Goal: Information Seeking & Learning: Learn about a topic

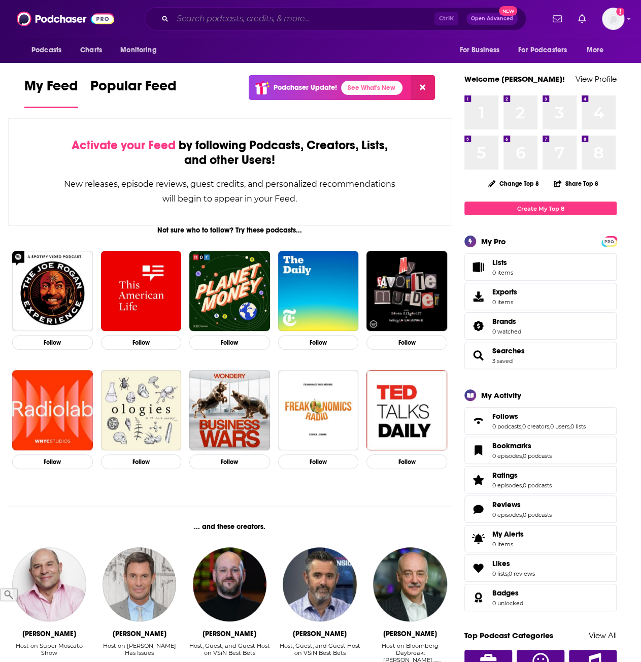
click at [231, 14] on input "Search podcasts, credits, & more..." at bounding box center [304, 19] width 262 height 16
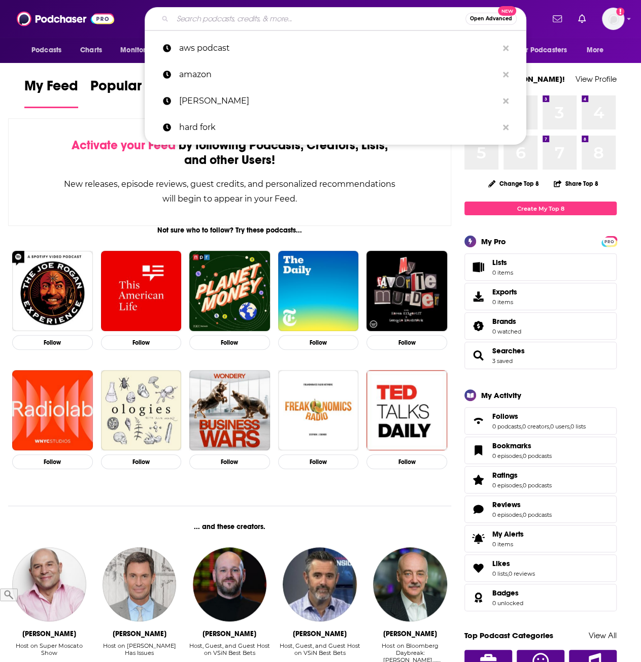
paste input "Beyond the Valley"
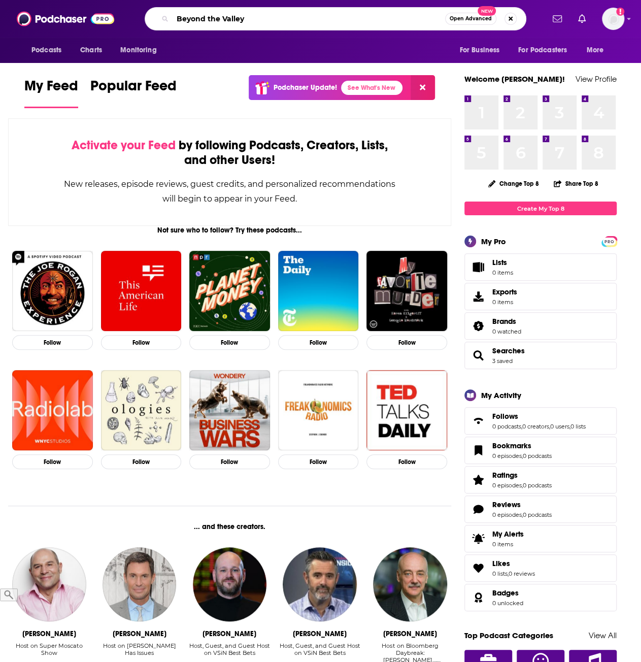
type input "Beyond the Valley"
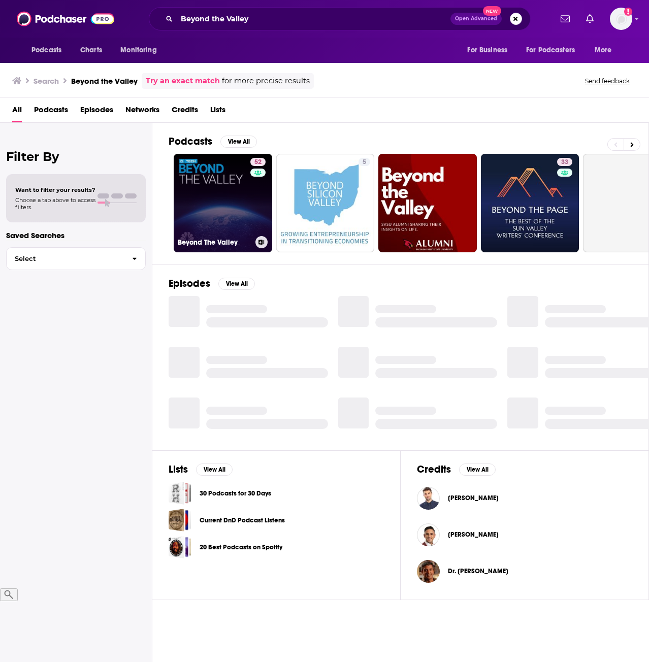
click at [241, 192] on link "52 Beyond The Valley" at bounding box center [223, 203] width 99 height 99
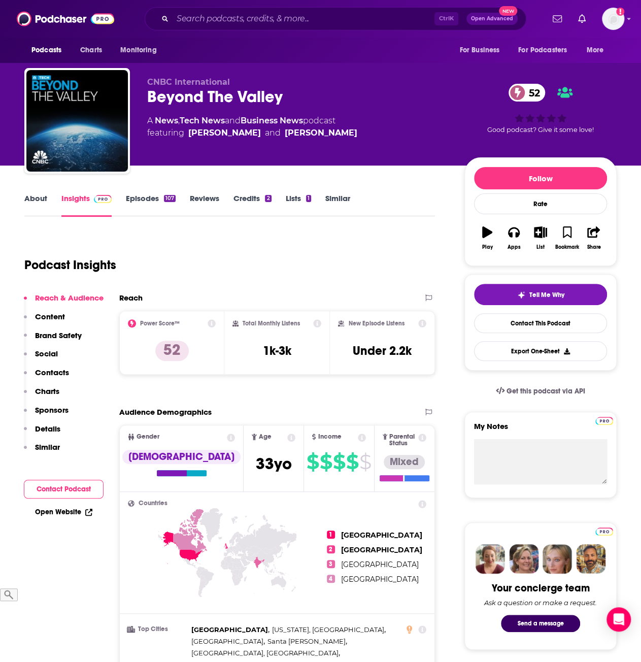
click at [143, 202] on link "Episodes 107" at bounding box center [151, 204] width 50 height 23
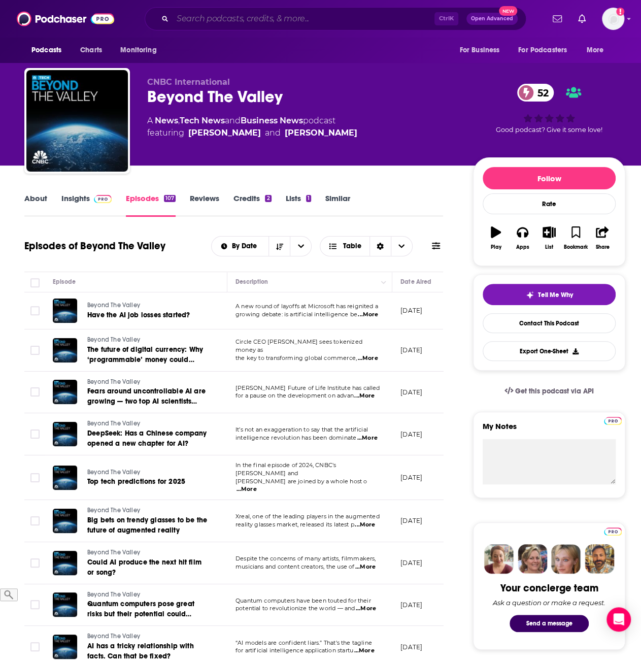
click at [222, 20] on input "Search podcasts, credits, & more..." at bounding box center [304, 19] width 262 height 16
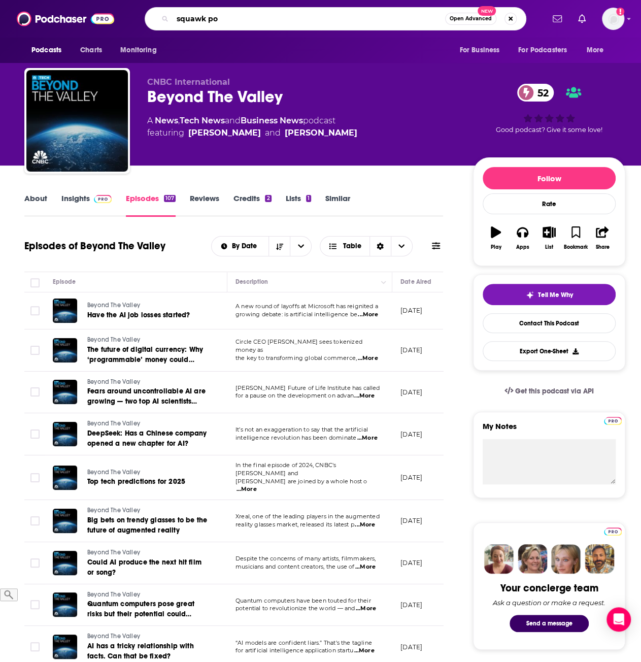
type input "squawk pod"
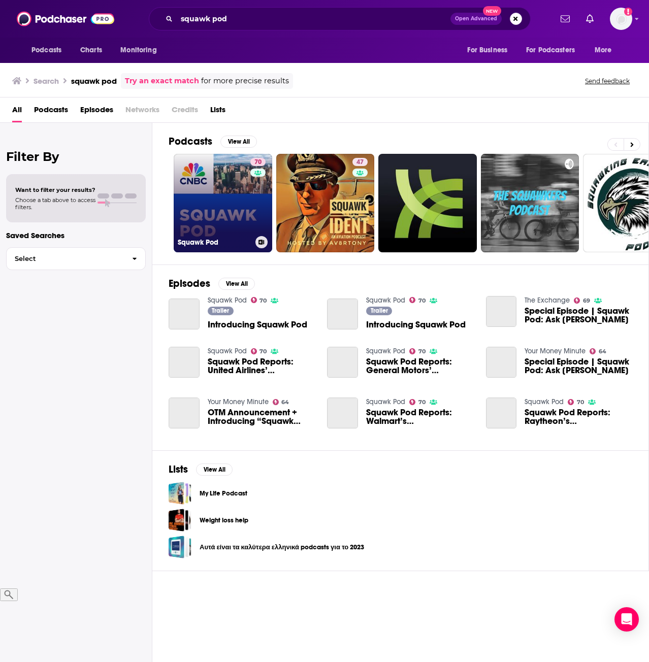
click at [229, 213] on link "70 Squawk Pod" at bounding box center [223, 203] width 99 height 99
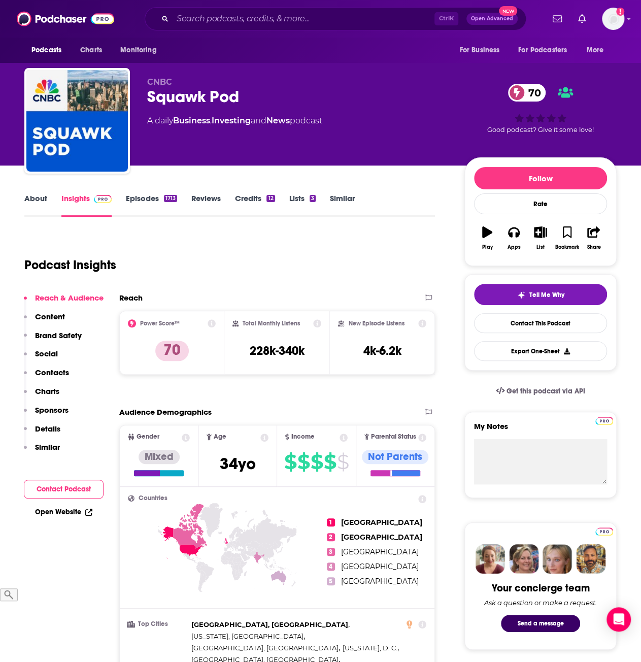
click at [210, 323] on icon at bounding box center [212, 323] width 8 height 8
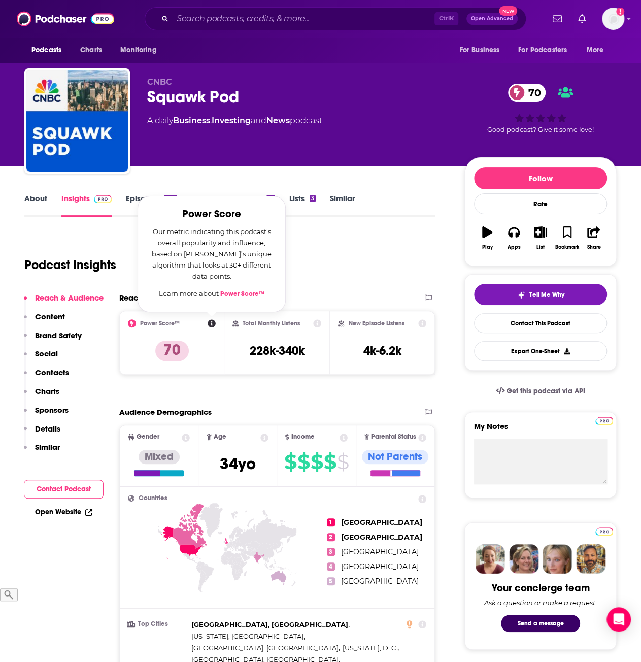
click at [316, 322] on icon at bounding box center [318, 323] width 8 height 8
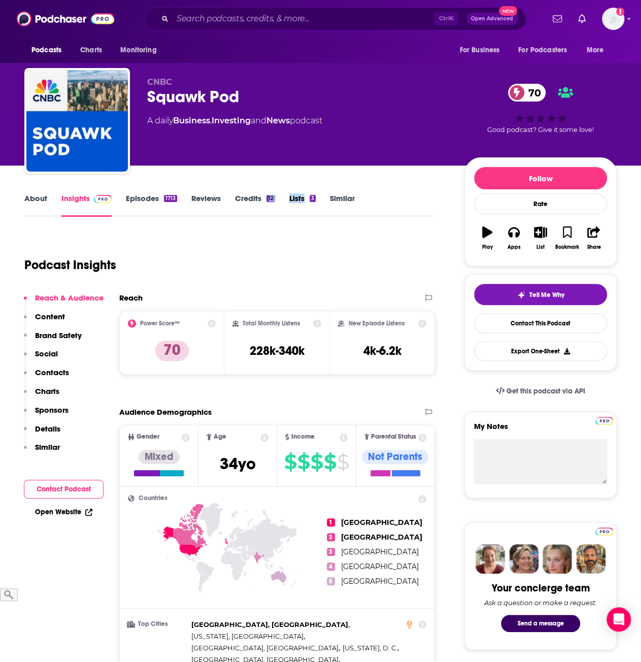
drag, startPoint x: 260, startPoint y: 220, endPoint x: 303, endPoint y: 223, distance: 43.3
click at [308, 289] on div "Podcast Insights" at bounding box center [229, 263] width 411 height 60
click at [321, 326] on icon at bounding box center [318, 323] width 8 height 8
click at [426, 317] on div "New Episode Listens 4k-6.2k" at bounding box center [385, 343] width 107 height 64
click at [426, 322] on icon at bounding box center [426, 323] width 8 height 8
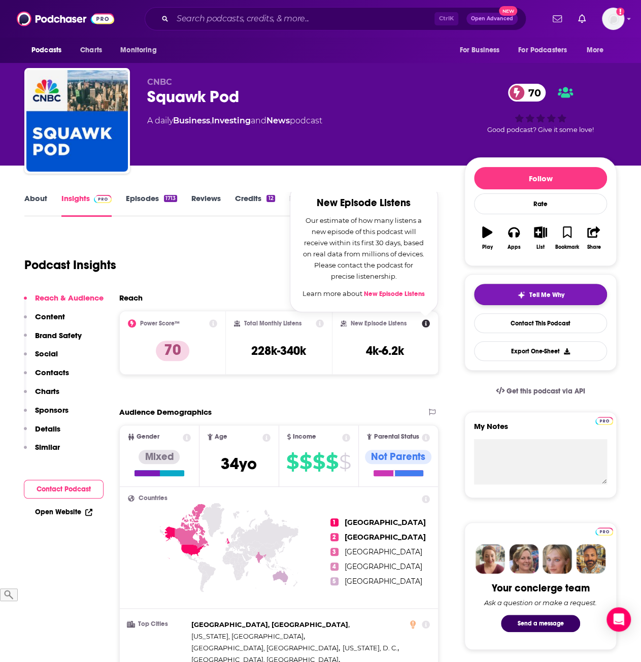
click at [532, 295] on span "Tell Me Why" at bounding box center [547, 295] width 35 height 8
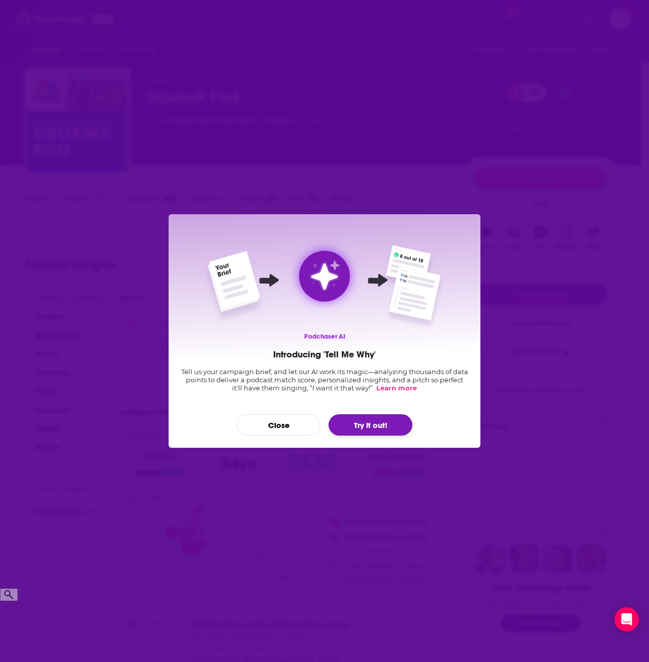
click at [363, 423] on button "Try it out!" at bounding box center [371, 424] width 84 height 21
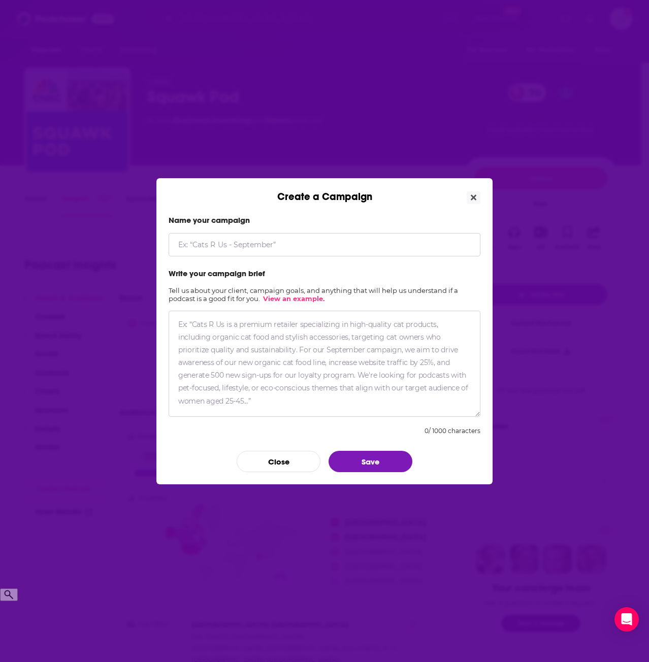
click at [224, 244] on input "Create a Campaign" at bounding box center [325, 244] width 312 height 23
click at [285, 299] on link "View an example." at bounding box center [293, 299] width 61 height 8
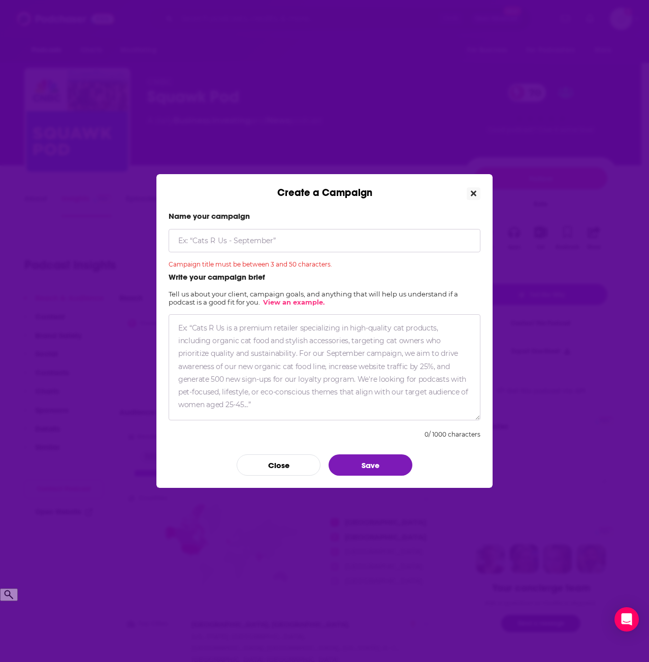
click at [474, 194] on icon "Close" at bounding box center [474, 194] width 6 height 6
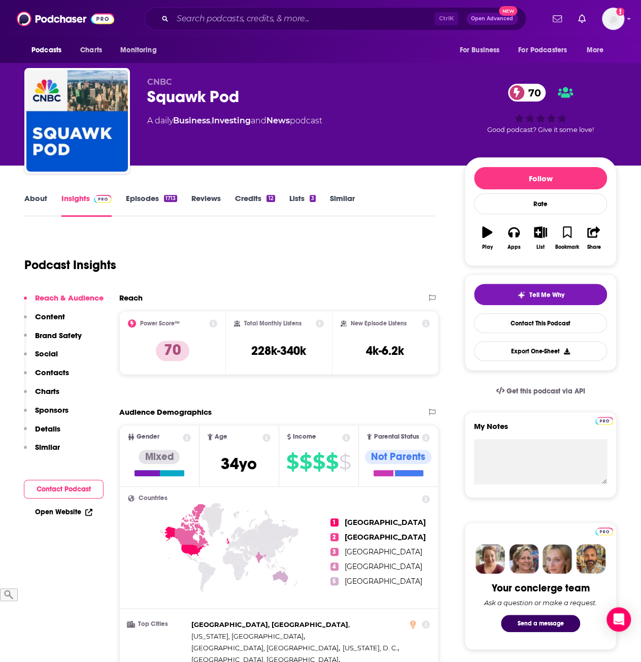
click at [342, 194] on link "Similar" at bounding box center [342, 204] width 25 height 23
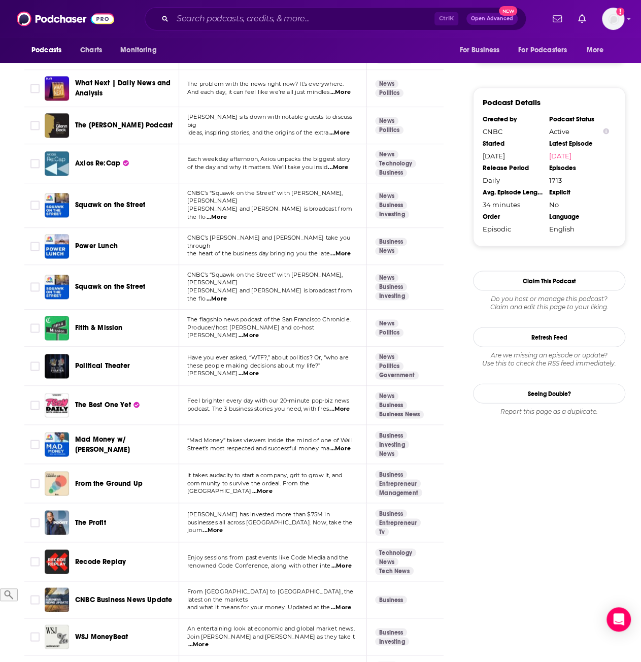
scroll to position [914, 0]
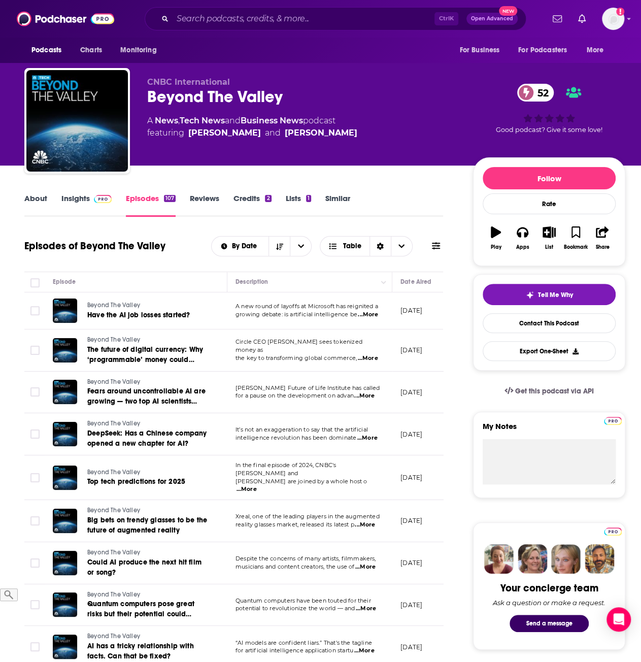
click at [260, 200] on link "Credits 2" at bounding box center [253, 204] width 38 height 23
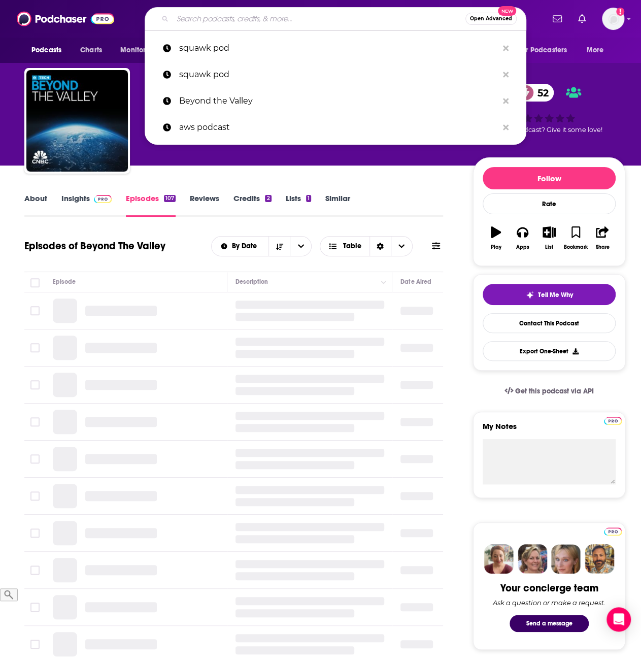
click at [281, 24] on input "Search podcasts, credits, & more..." at bounding box center [319, 19] width 293 height 16
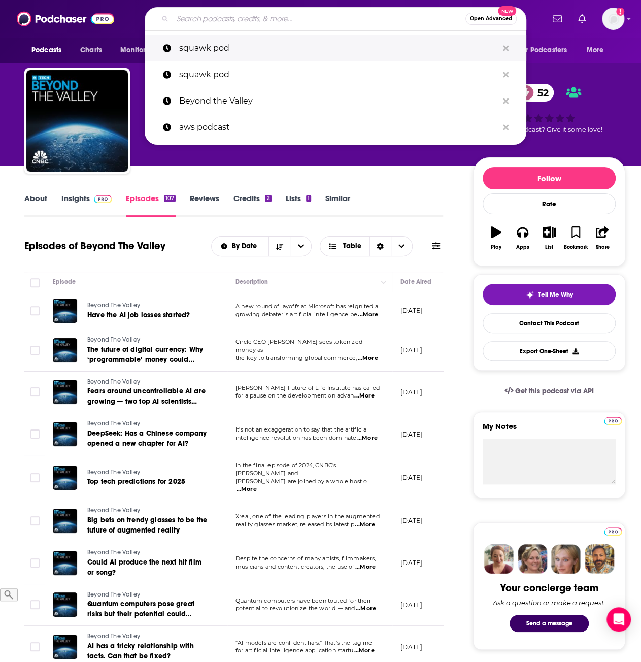
click at [252, 43] on p "squawk pod" at bounding box center [338, 48] width 319 height 26
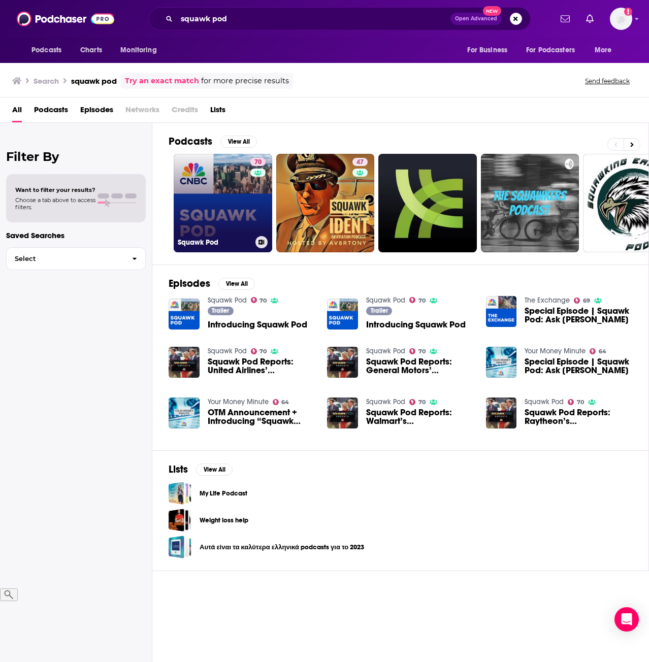
click at [224, 186] on link "70 Squawk Pod" at bounding box center [223, 203] width 99 height 99
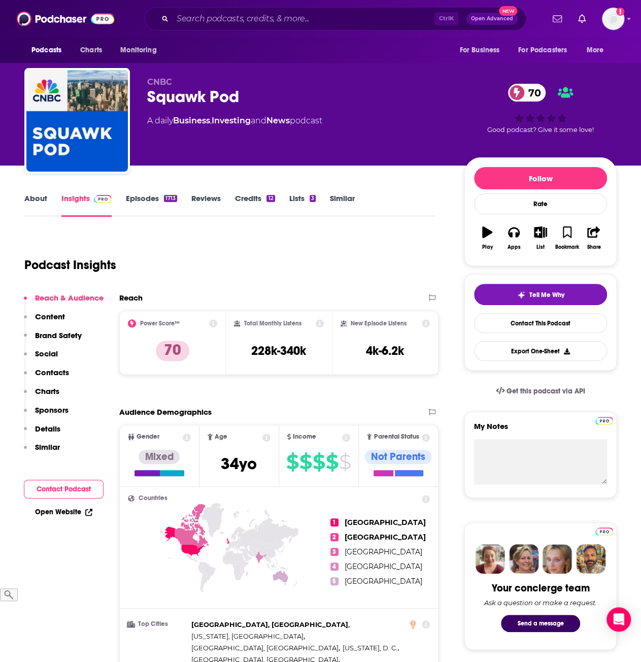
click at [255, 201] on link "Credits 12" at bounding box center [255, 204] width 40 height 23
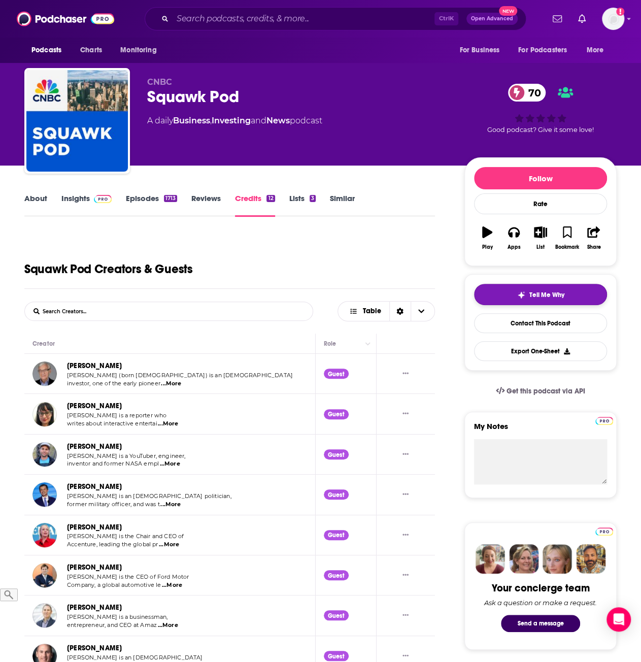
click at [522, 297] on img "button" at bounding box center [521, 295] width 8 height 8
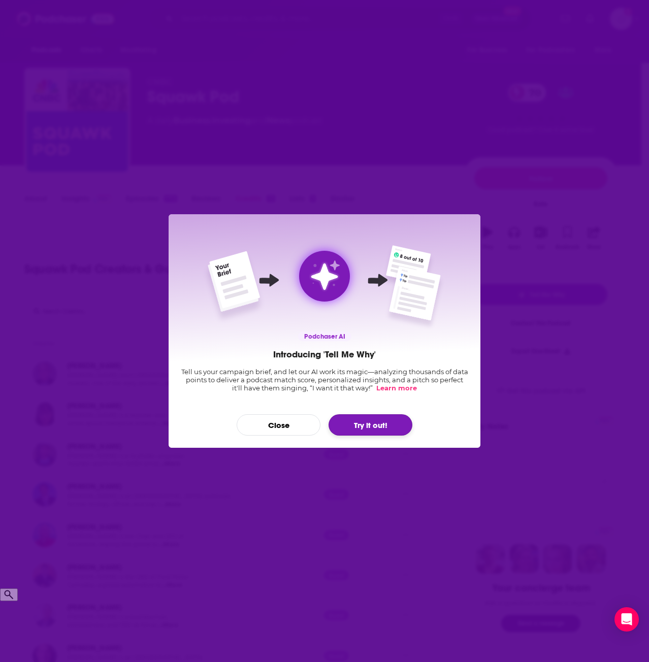
click at [383, 423] on button "Try it out!" at bounding box center [371, 424] width 84 height 21
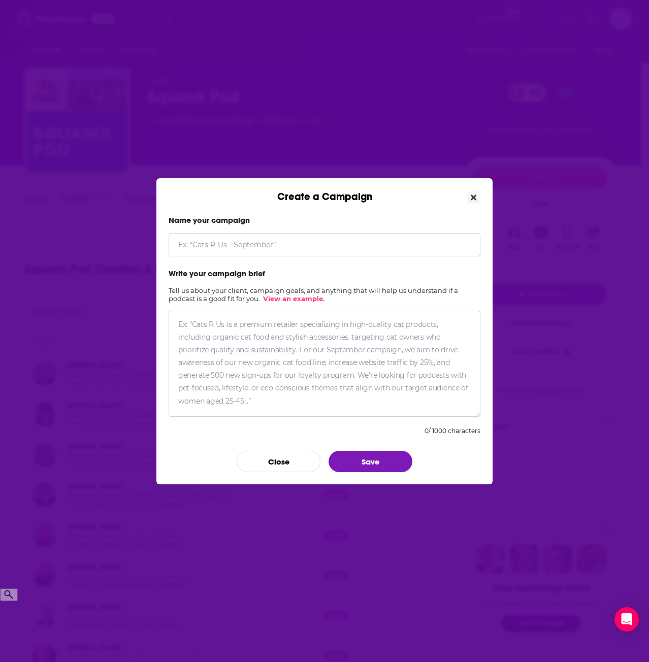
click at [475, 195] on icon "Close" at bounding box center [474, 197] width 6 height 6
